Goal: Information Seeking & Learning: Check status

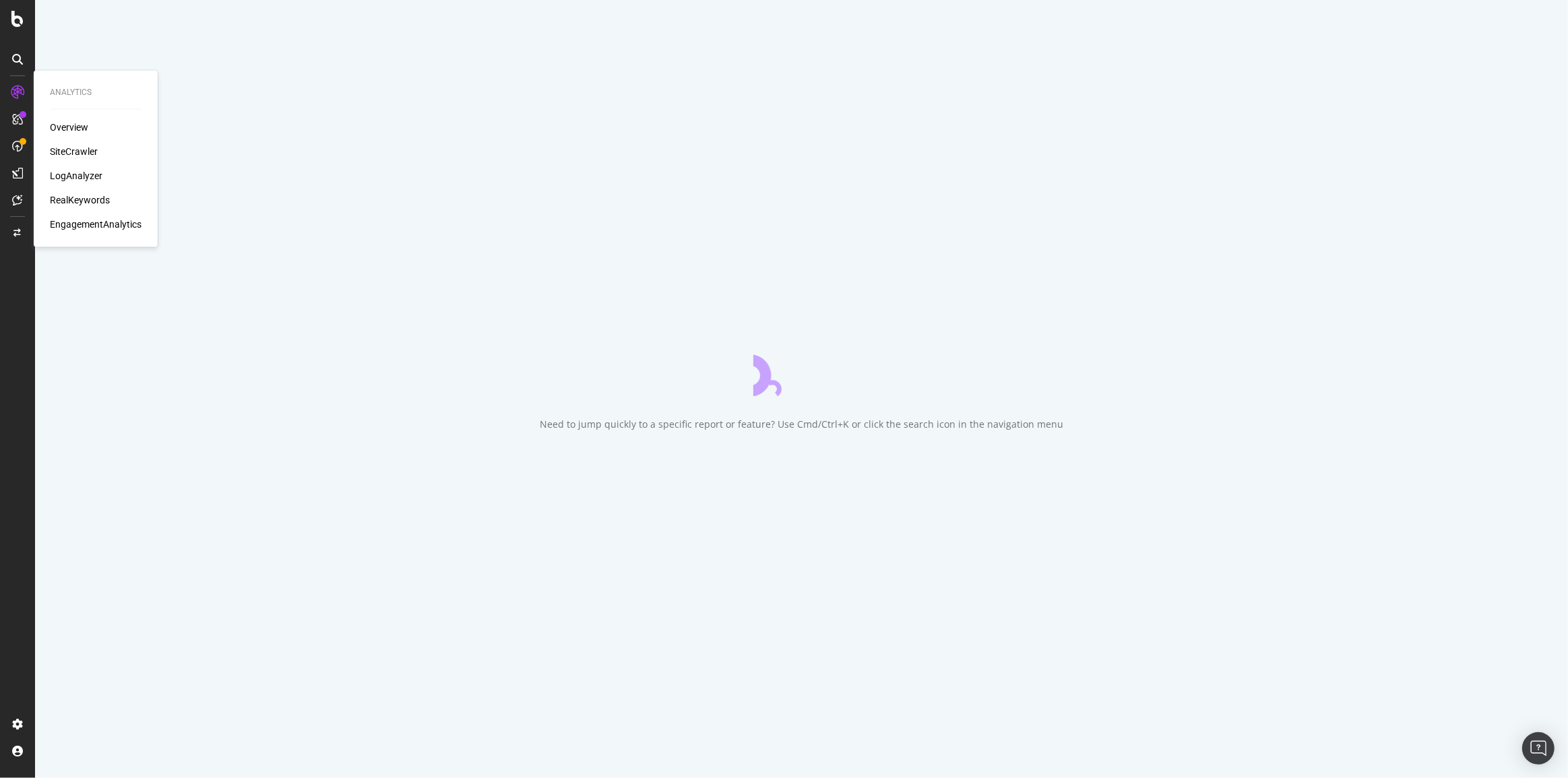
click at [73, 146] on div "SiteCrawler" at bounding box center [74, 152] width 47 height 14
